Goal: Transaction & Acquisition: Obtain resource

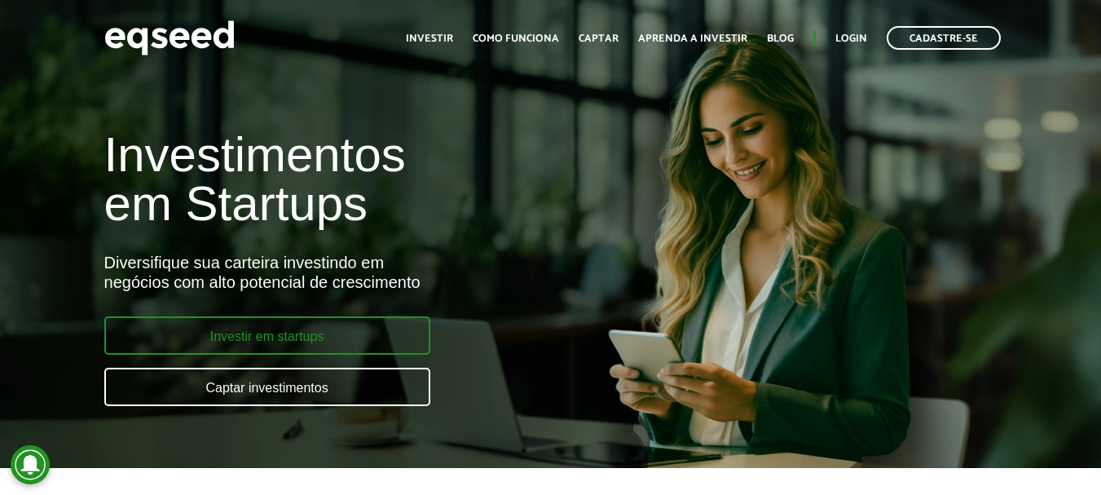
click at [299, 332] on link "Investir em startups" at bounding box center [267, 335] width 326 height 38
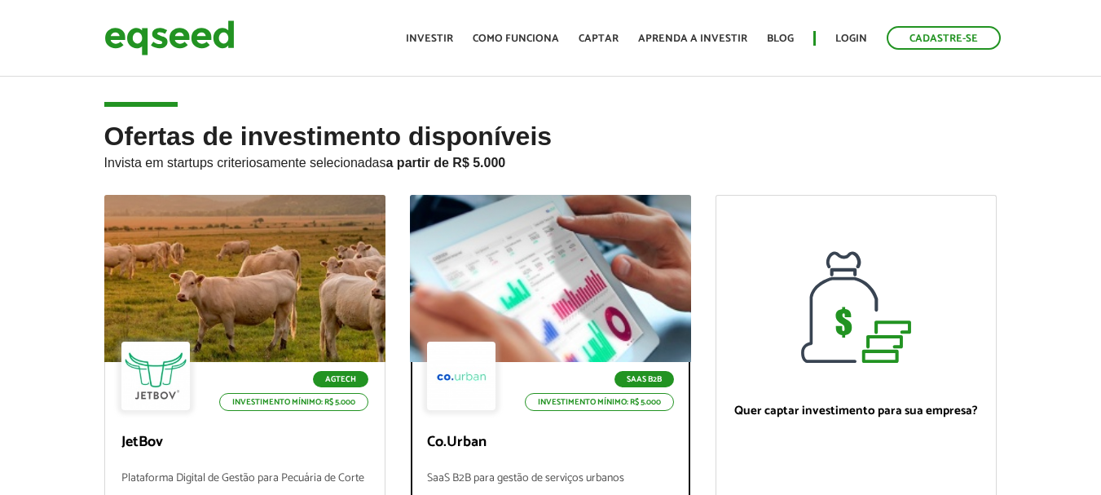
click at [527, 278] on div at bounding box center [551, 279] width 338 height 201
